Goal: Transaction & Acquisition: Book appointment/travel/reservation

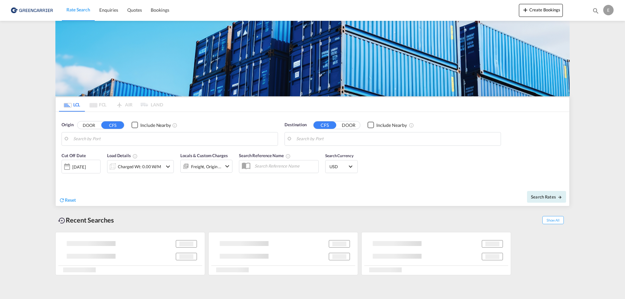
type input "Oslo, NOOSL"
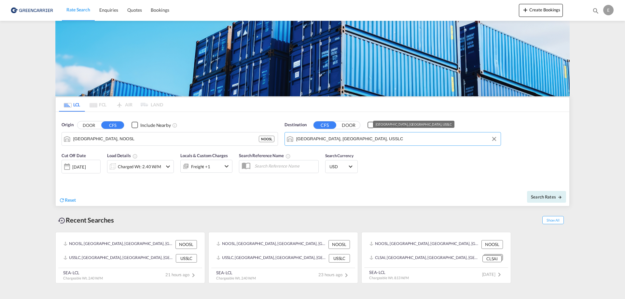
click at [322, 136] on input "Salt Lake City, UT, USSLC" at bounding box center [396, 139] width 201 height 10
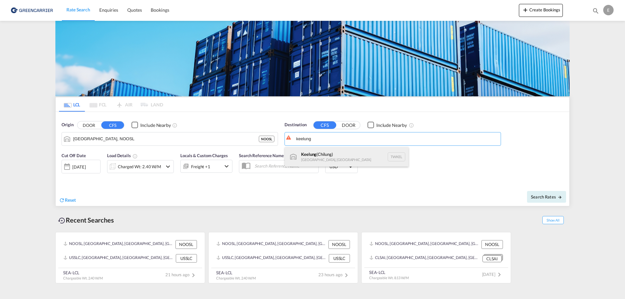
click at [321, 154] on div "Keelung (Chilung) Taiwan, Province of China TWKEL" at bounding box center [347, 157] width 124 height 20
type input "Keelung (Chilung), TWKEL"
click at [164, 165] on md-icon "icon-chevron-down" at bounding box center [168, 167] width 8 height 8
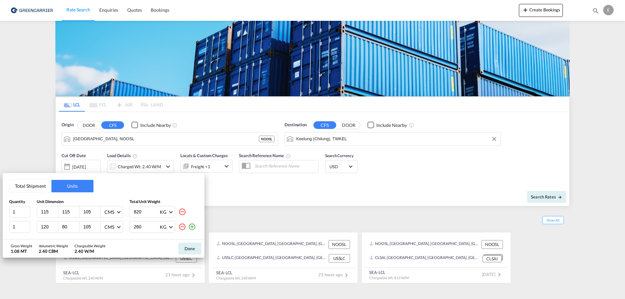
click at [181, 225] on md-icon "icon-minus-circle-outline" at bounding box center [182, 227] width 8 height 8
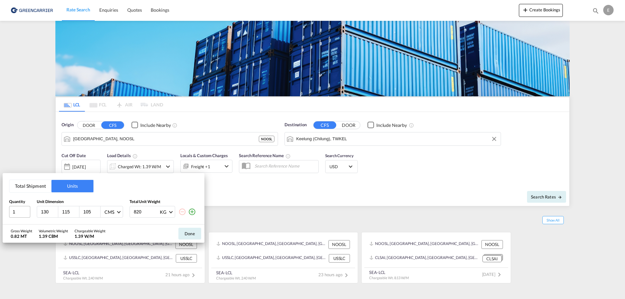
drag, startPoint x: 54, startPoint y: 209, endPoint x: 18, endPoint y: 209, distance: 35.8
click at [40, 209] on input "130" at bounding box center [49, 212] width 18 height 6
type input "1"
click at [49, 210] on input "115" at bounding box center [49, 212] width 18 height 6
type input "1"
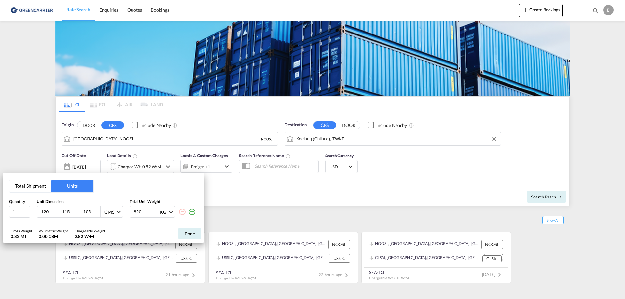
type input "120"
type input "615"
click at [187, 234] on button "Done" at bounding box center [189, 234] width 23 height 12
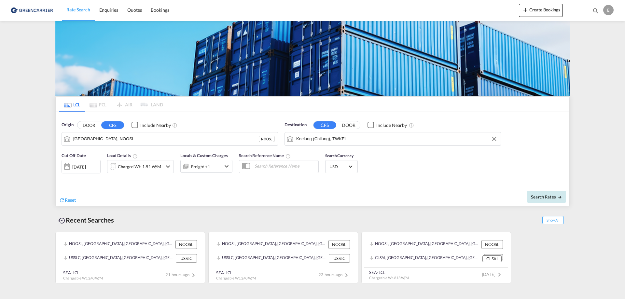
click at [542, 197] on span "Search Rates" at bounding box center [546, 196] width 31 height 5
type input "NOOSL to TWKEL / 12 Aug 2025"
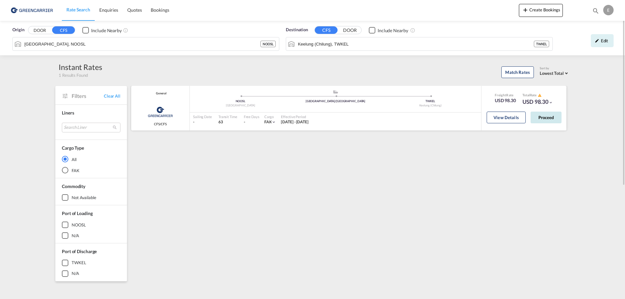
click at [542, 119] on button "Proceed" at bounding box center [545, 118] width 31 height 12
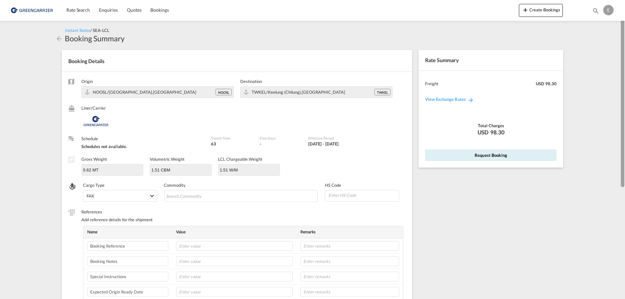
drag, startPoint x: 624, startPoint y: 91, endPoint x: 624, endPoint y: 170, distance: 78.7
click at [624, 170] on div at bounding box center [623, 149] width 1 height 296
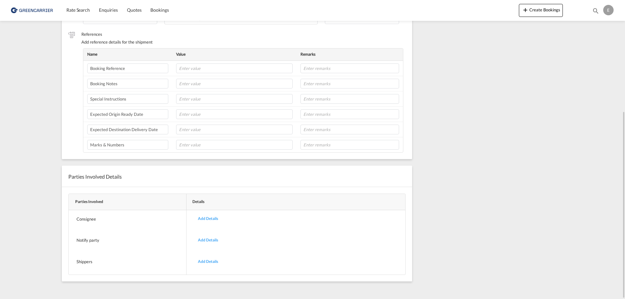
drag, startPoint x: 624, startPoint y: 169, endPoint x: 615, endPoint y: 64, distance: 105.5
click at [615, 63] on md-content "Rate Search Enquiries Quotes Bookings Create Bookings Bookings Quotes Enquiries…" at bounding box center [312, 149] width 625 height 299
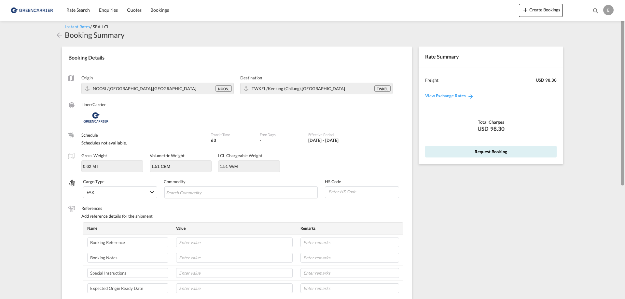
scroll to position [0, 0]
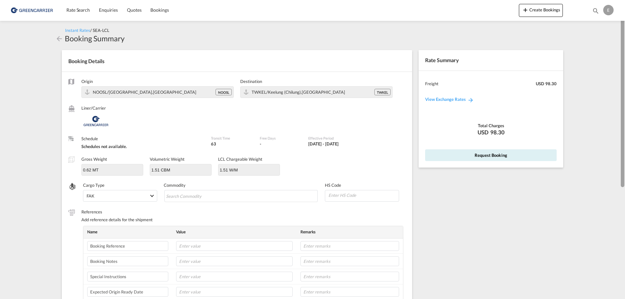
drag, startPoint x: 621, startPoint y: 116, endPoint x: 619, endPoint y: -2, distance: 118.1
click at [619, 0] on html "Rate Search Enquiries Quotes Bookings Rate Search Enquiries" at bounding box center [312, 149] width 625 height 299
click at [458, 100] on link "View Exchange Rates" at bounding box center [449, 99] width 62 height 18
